Goal: Information Seeking & Learning: Learn about a topic

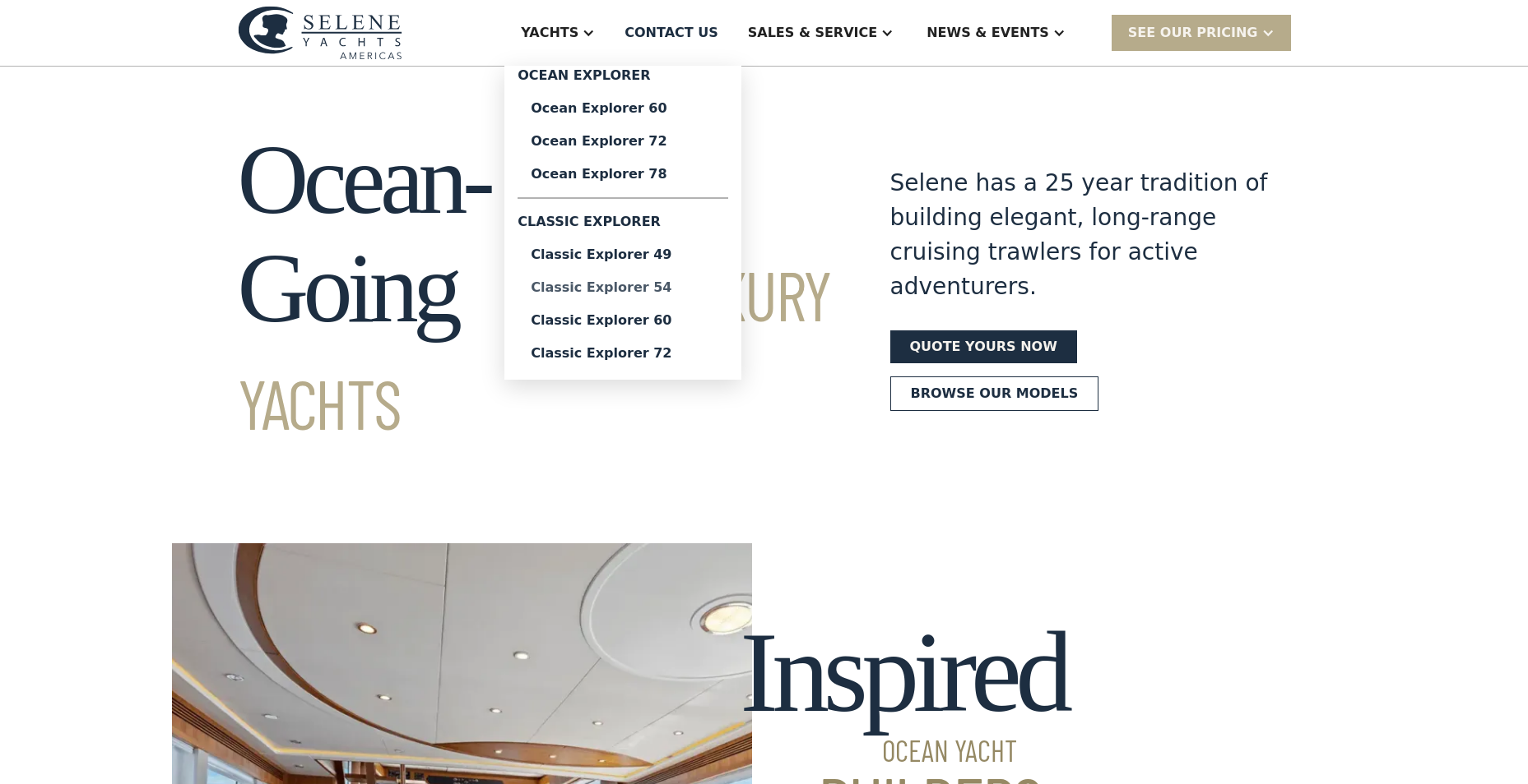
click at [647, 288] on div "Classic Explorer 54" at bounding box center [623, 287] width 185 height 13
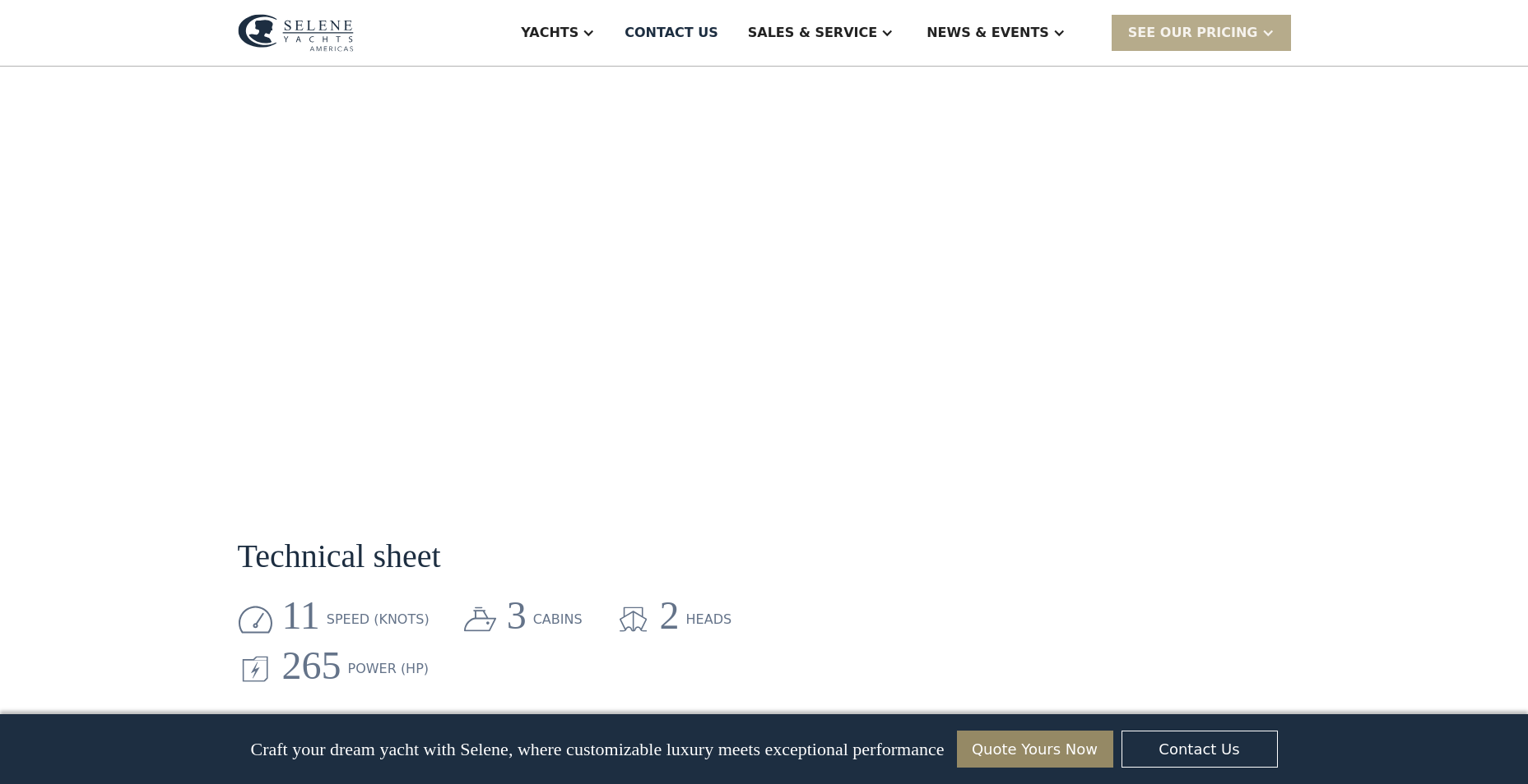
scroll to position [1678, 0]
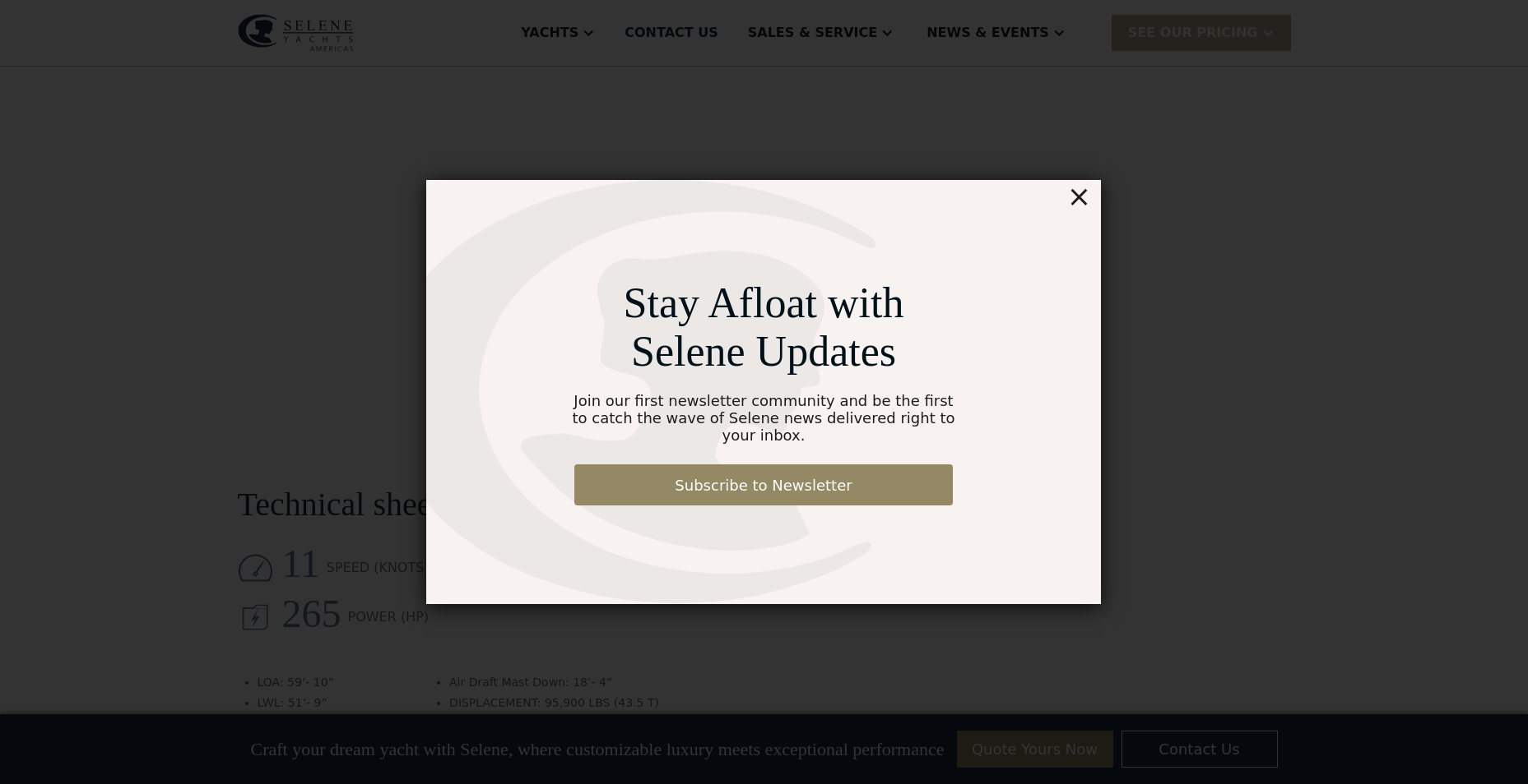
click at [1077, 204] on div "×" at bounding box center [1078, 196] width 24 height 33
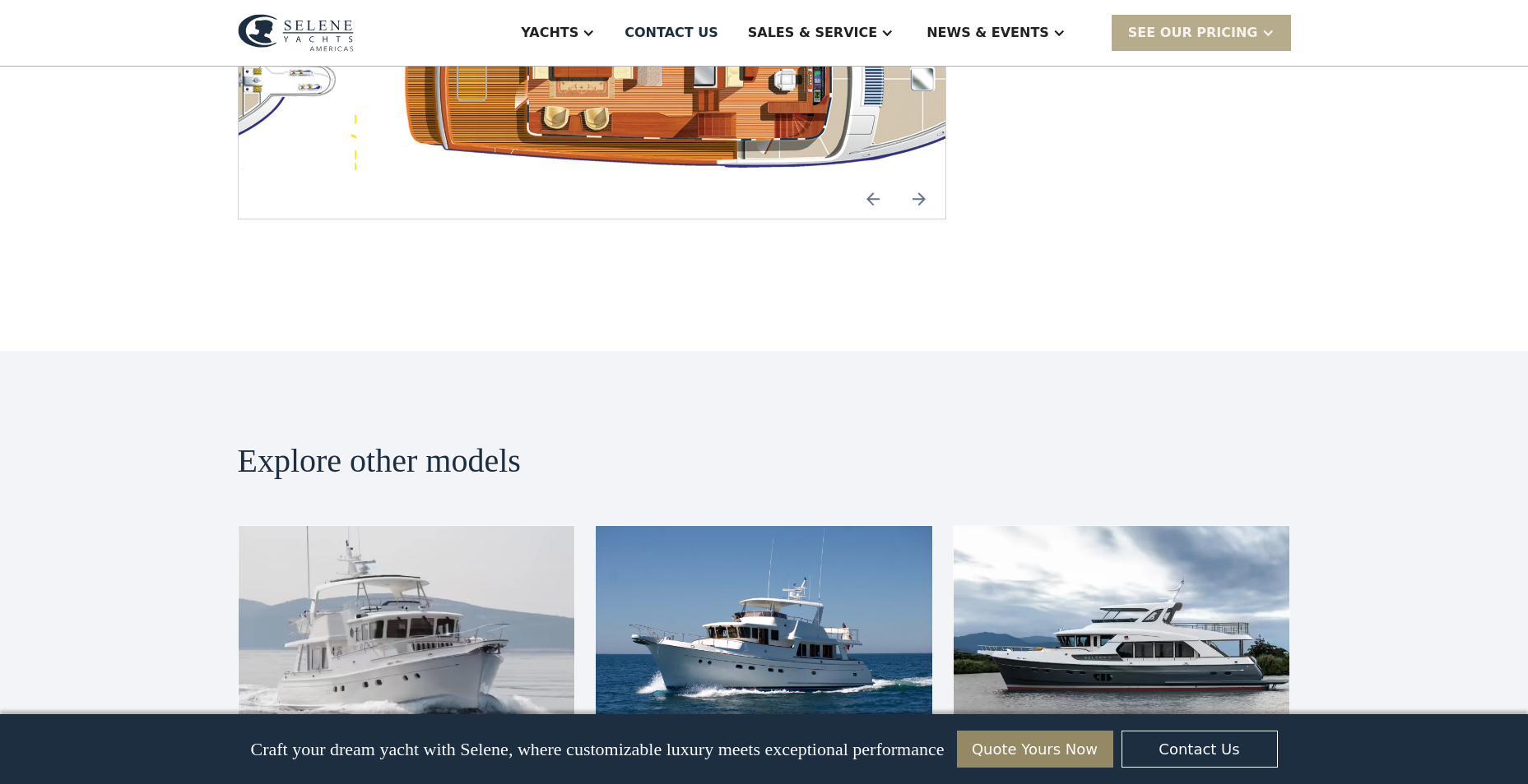
scroll to position [3305, 0]
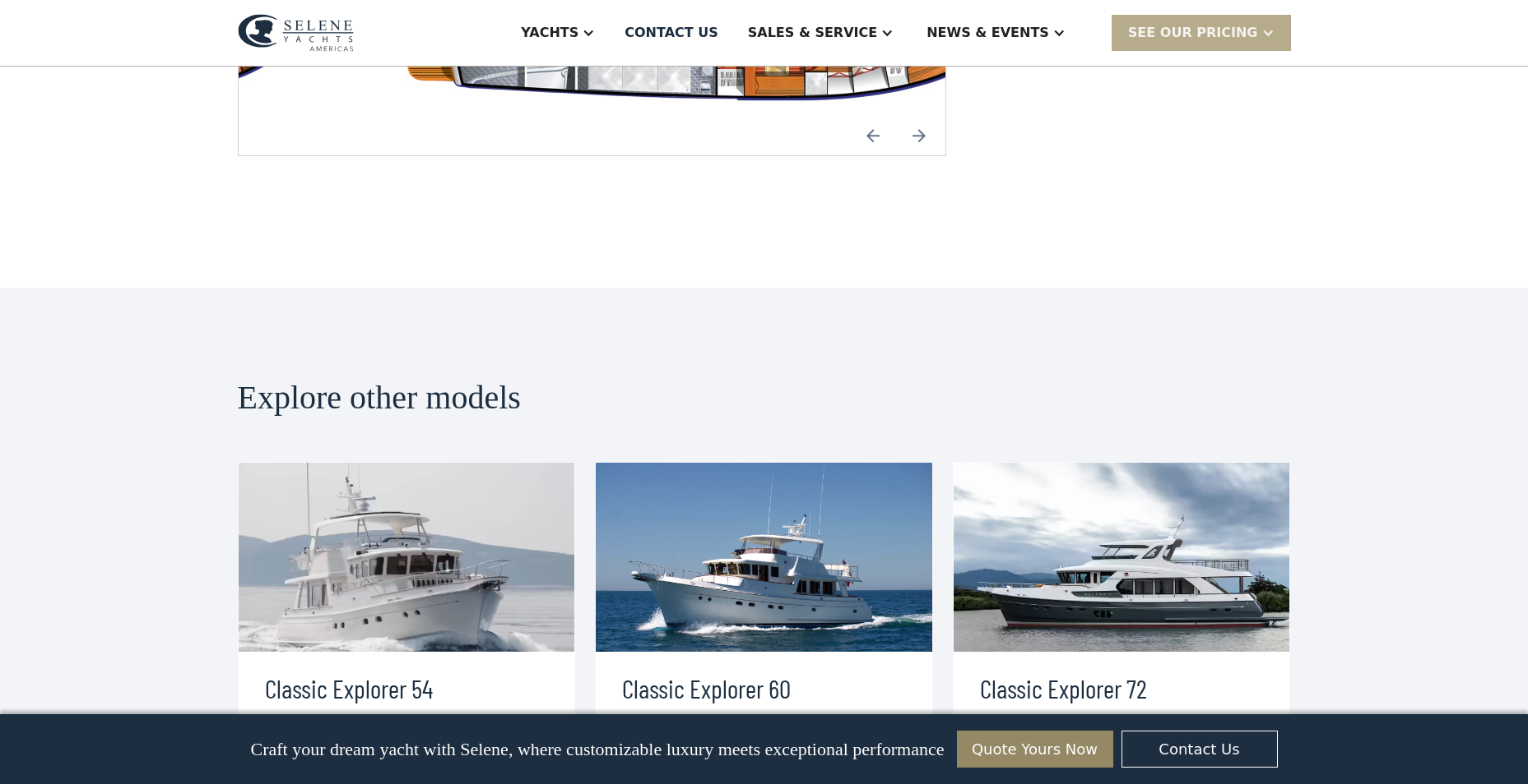
click at [345, 779] on div "view details" at bounding box center [332, 788] width 92 height 20
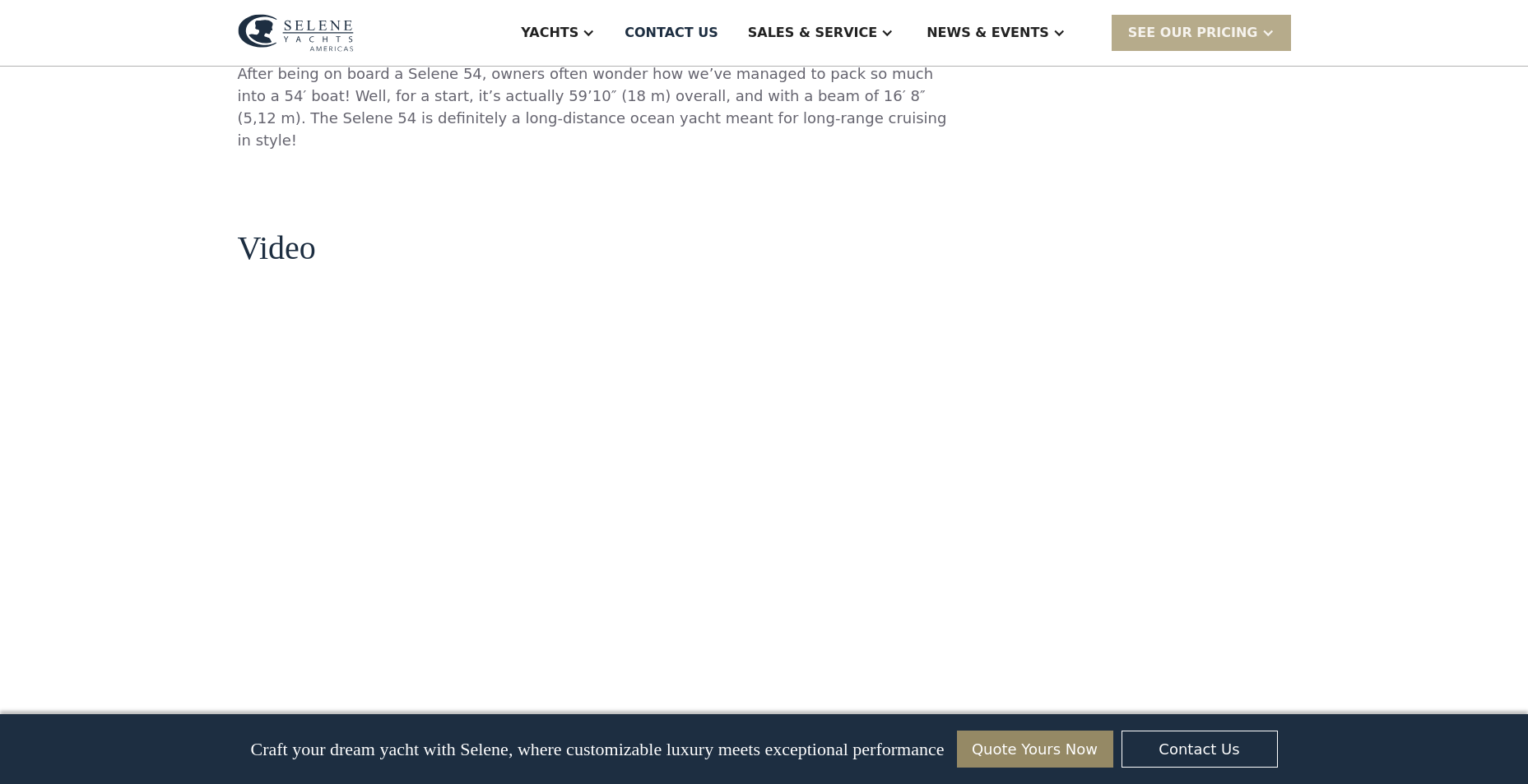
scroll to position [1383, 0]
